Goal: Find specific page/section: Find specific page/section

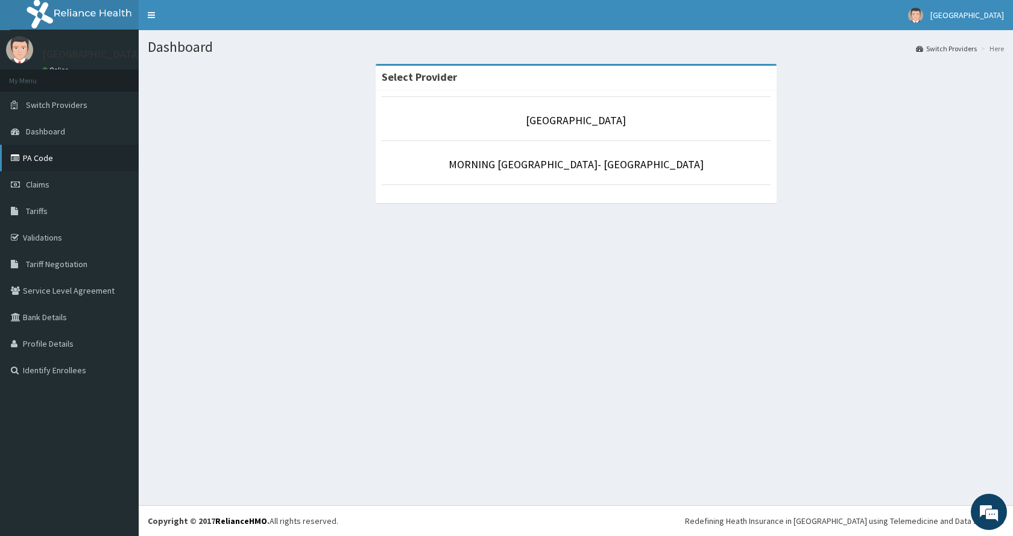
click at [42, 163] on link "PA Code" at bounding box center [69, 158] width 139 height 27
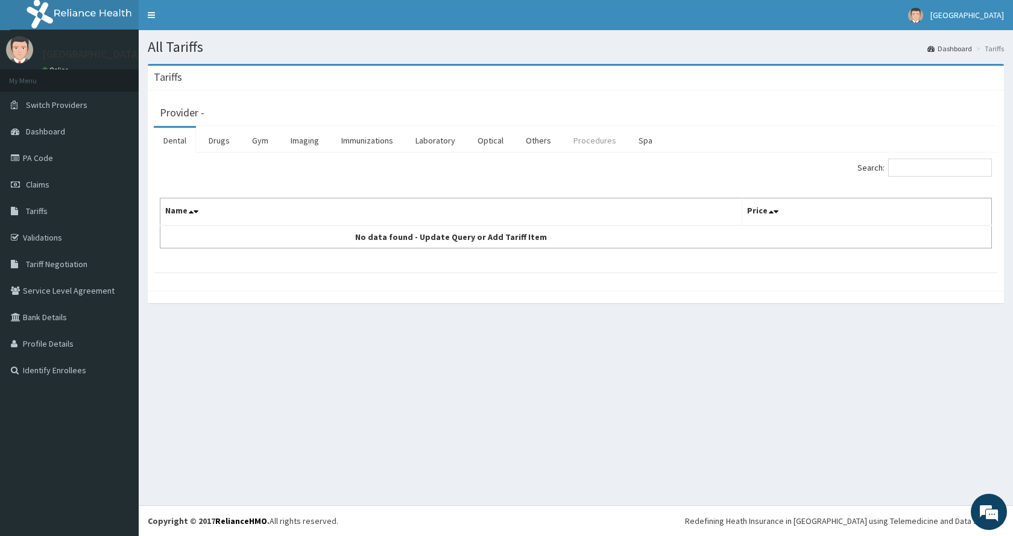
click at [586, 142] on link "Procedures" at bounding box center [595, 140] width 62 height 25
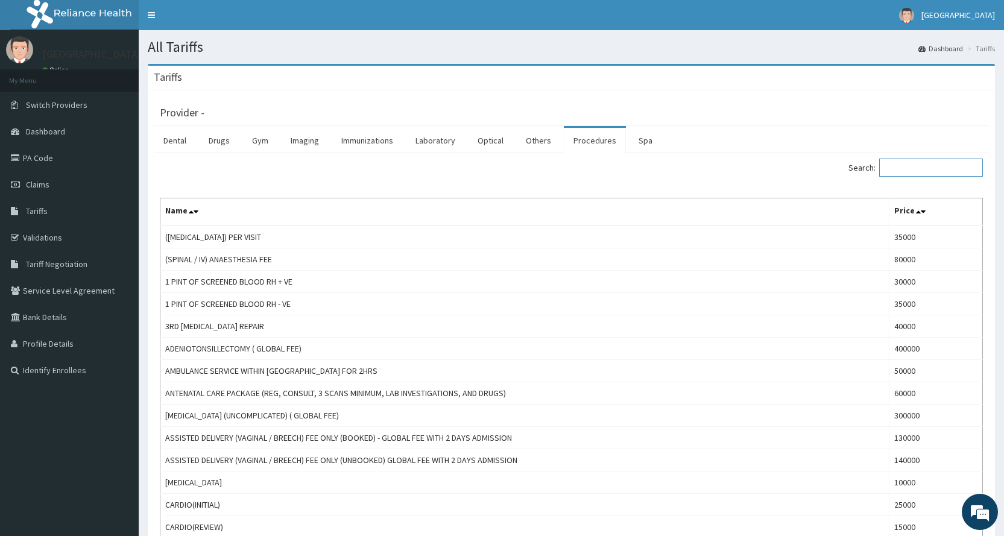
click at [913, 171] on input "Search:" at bounding box center [931, 168] width 104 height 18
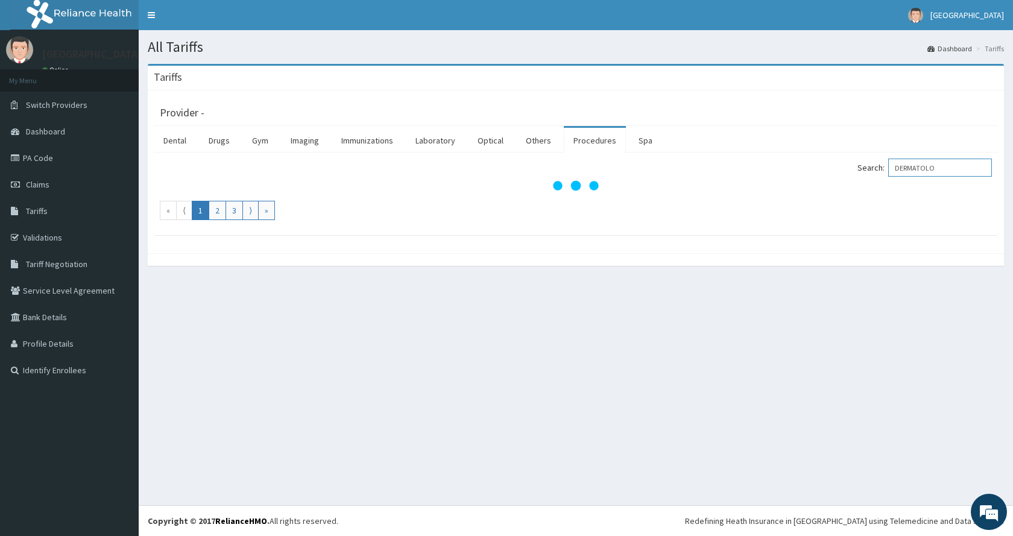
type input "DERMATOLO"
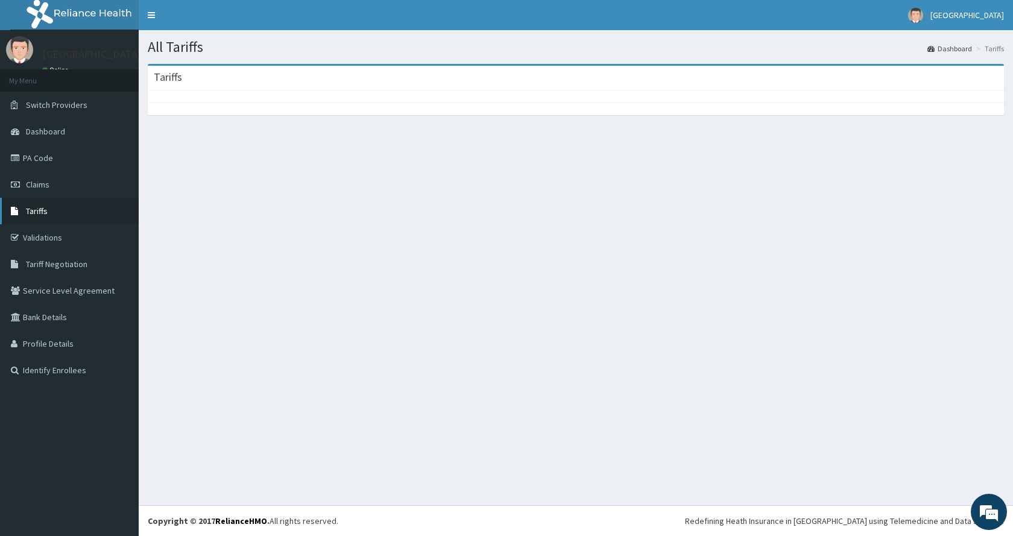
click at [43, 209] on span "Tariffs" at bounding box center [37, 211] width 22 height 11
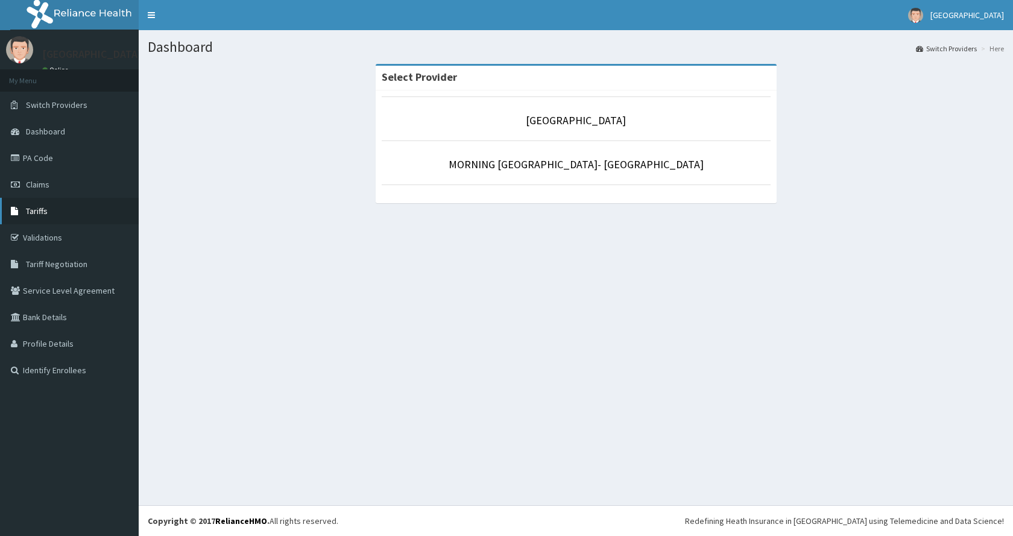
click at [37, 213] on span "Tariffs" at bounding box center [37, 211] width 22 height 11
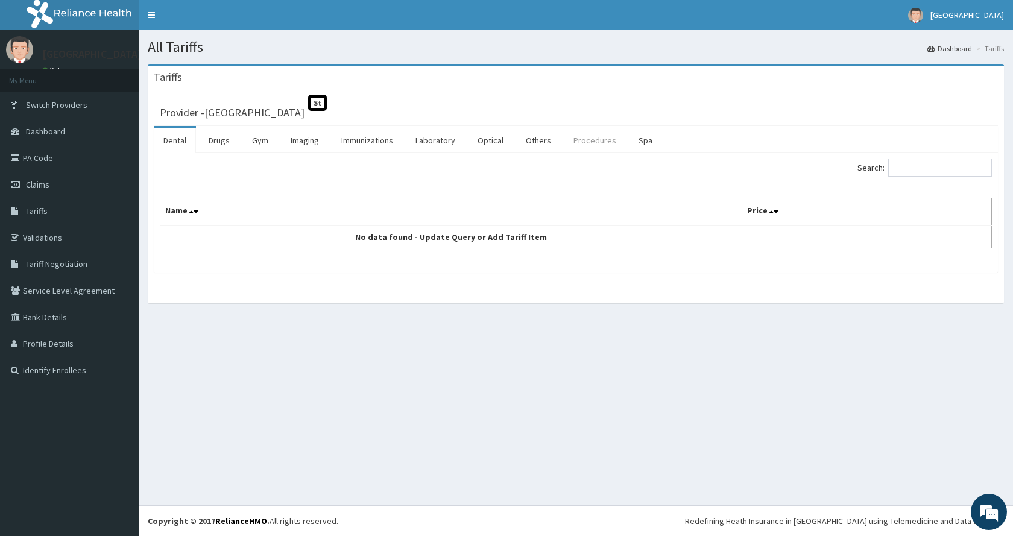
click at [585, 144] on link "Procedures" at bounding box center [595, 140] width 62 height 25
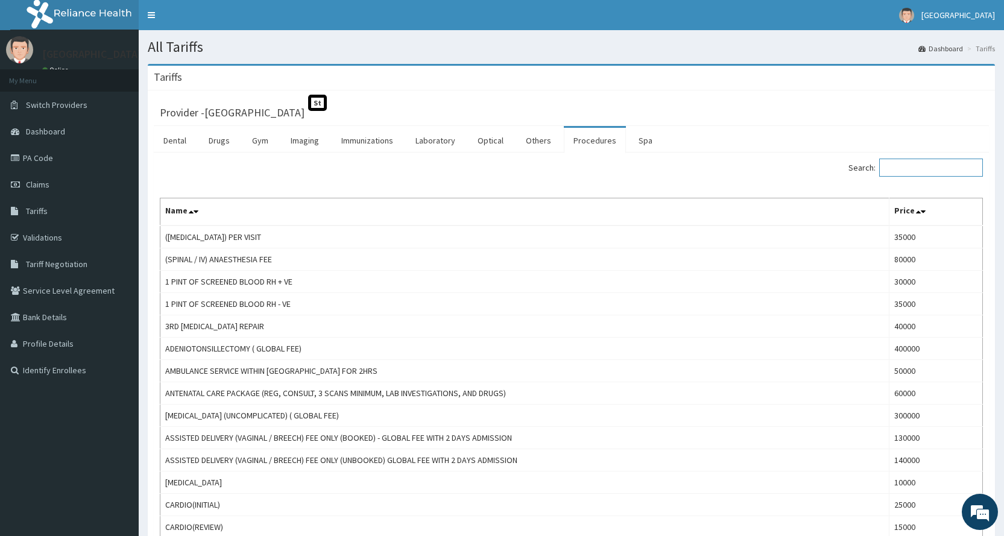
click at [904, 172] on input "Search:" at bounding box center [931, 168] width 104 height 18
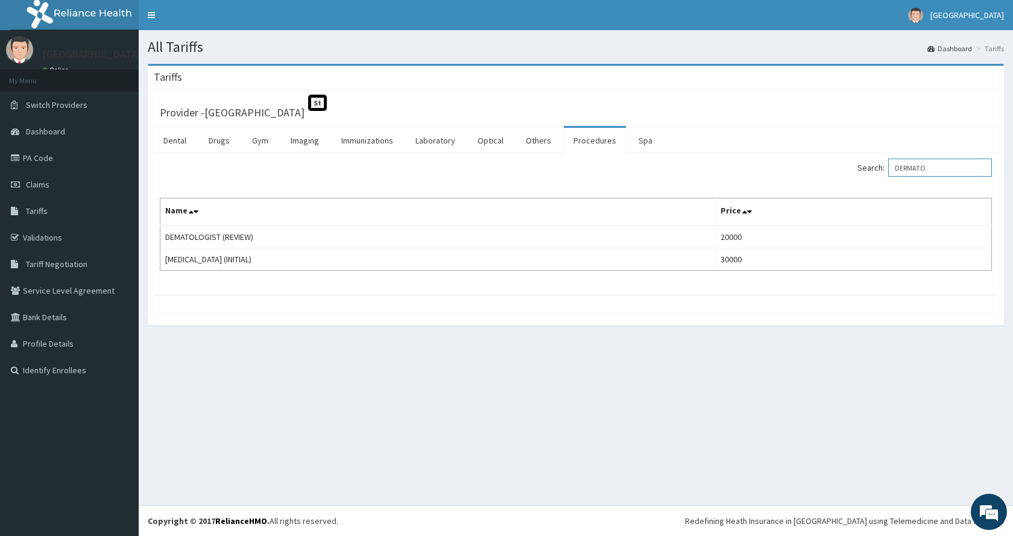
type input "DERMATO"
